Goal: Transaction & Acquisition: Subscribe to service/newsletter

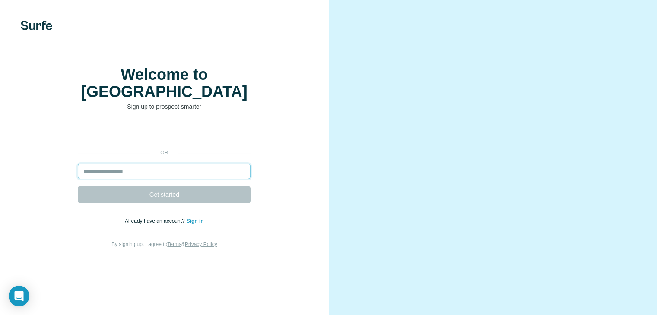
drag, startPoint x: 0, startPoint y: 0, endPoint x: 136, endPoint y: 182, distance: 227.0
click at [136, 179] on input "email" at bounding box center [164, 172] width 173 height 16
type input "**********"
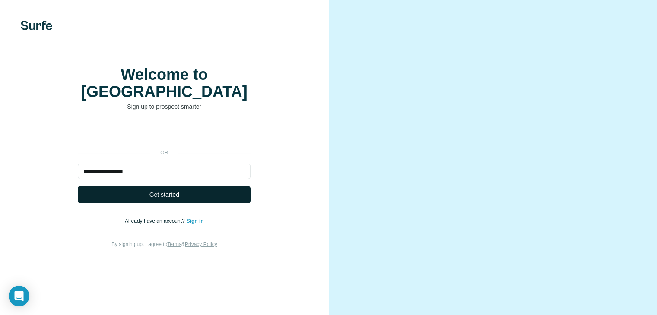
click at [180, 203] on button "Get started" at bounding box center [164, 194] width 173 height 17
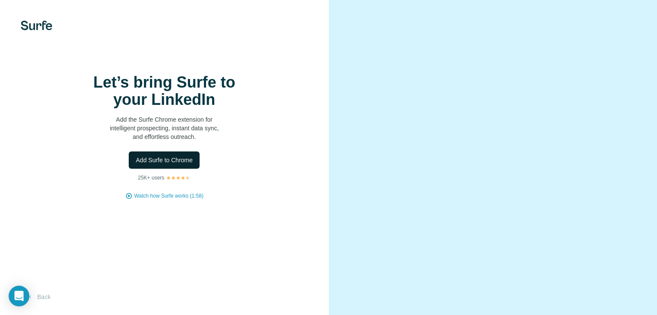
click at [161, 164] on span "Add Surfe to Chrome" at bounding box center [164, 160] width 57 height 9
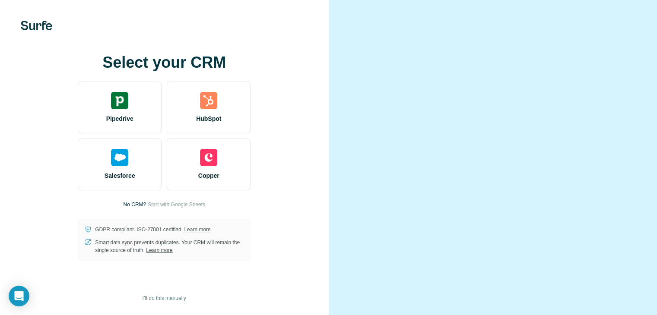
click at [288, 111] on div "Select your CRM Pipedrive HubSpot Salesforce Copper No CRM? Start with Google S…" at bounding box center [164, 157] width 294 height 207
click at [185, 208] on span "Start with Google Sheets" at bounding box center [176, 205] width 57 height 8
